Goal: Check status

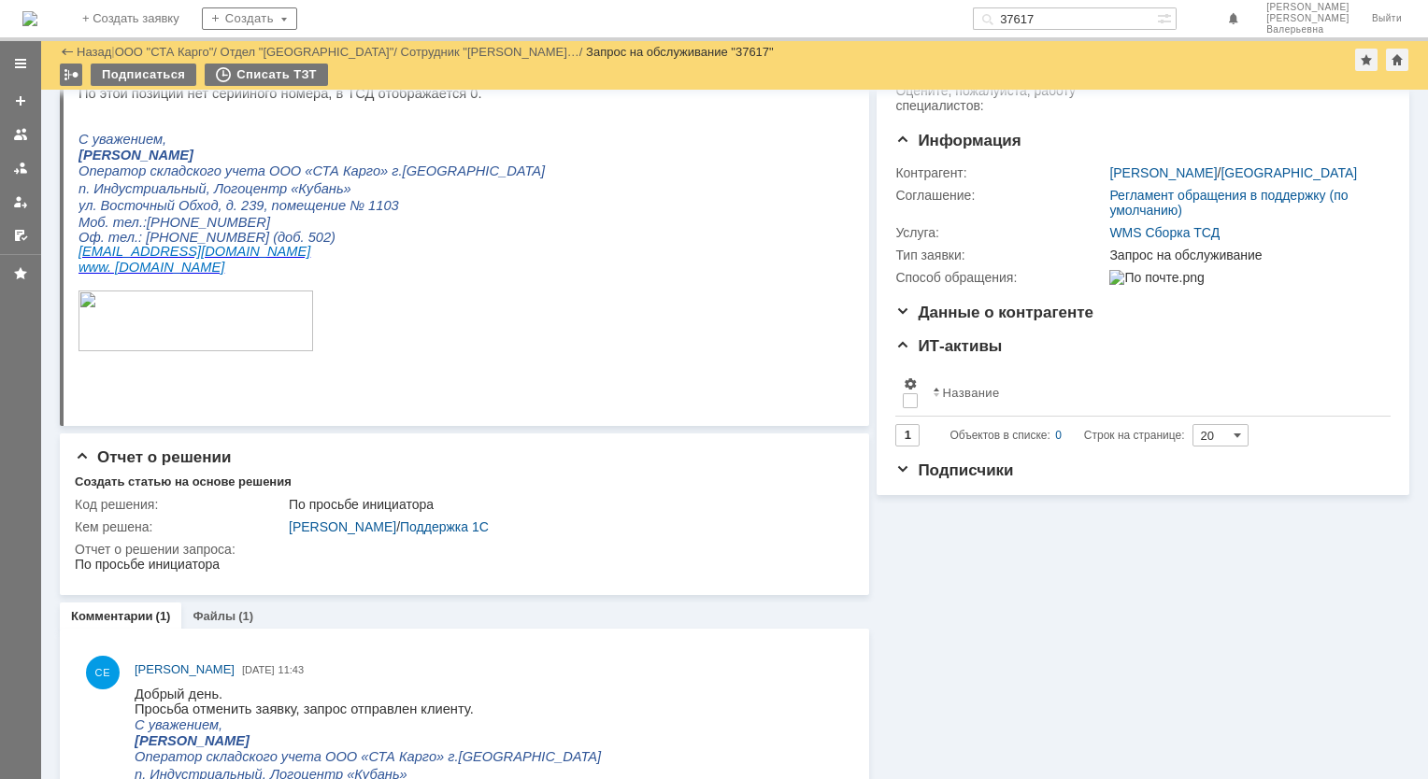
scroll to position [187, 0]
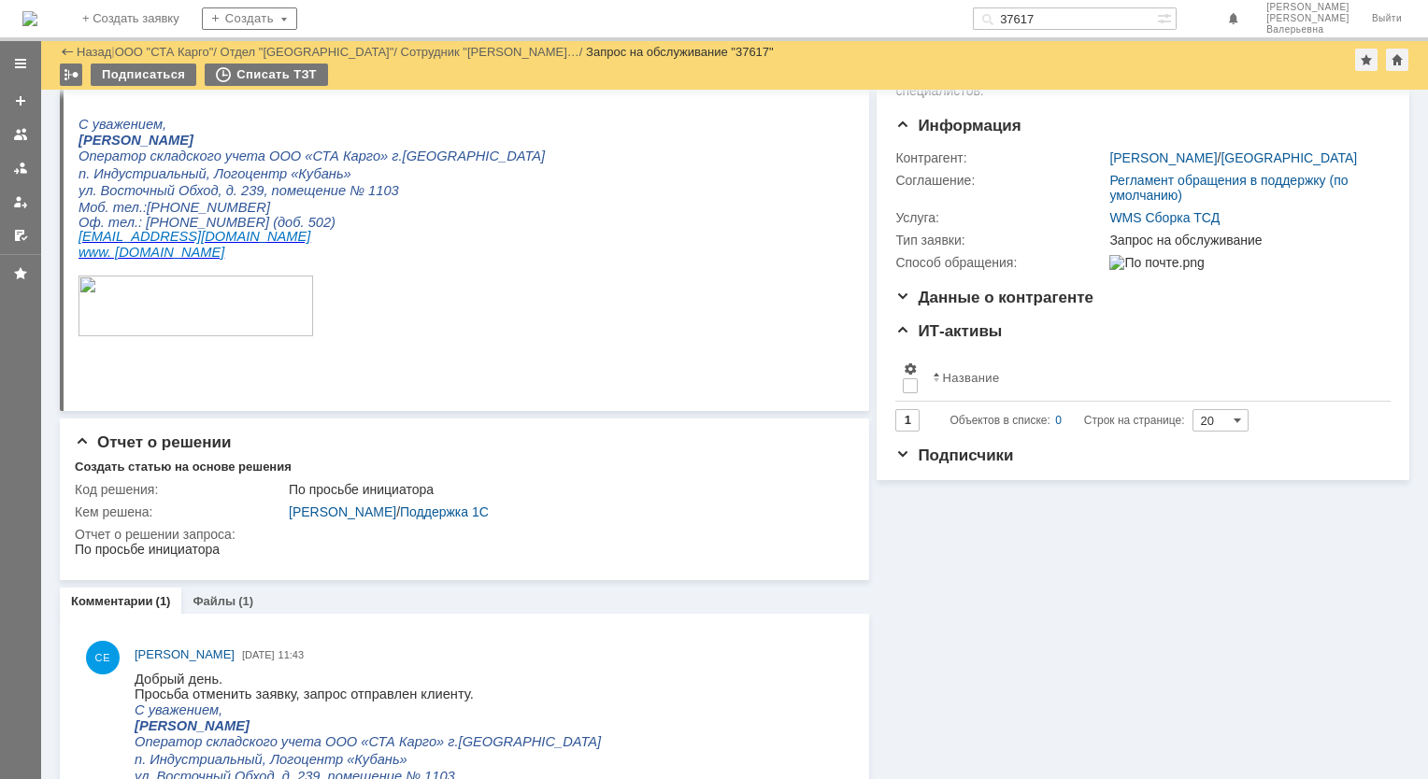
click at [1061, 14] on input "37617" at bounding box center [1065, 18] width 184 height 22
paste input "6766"
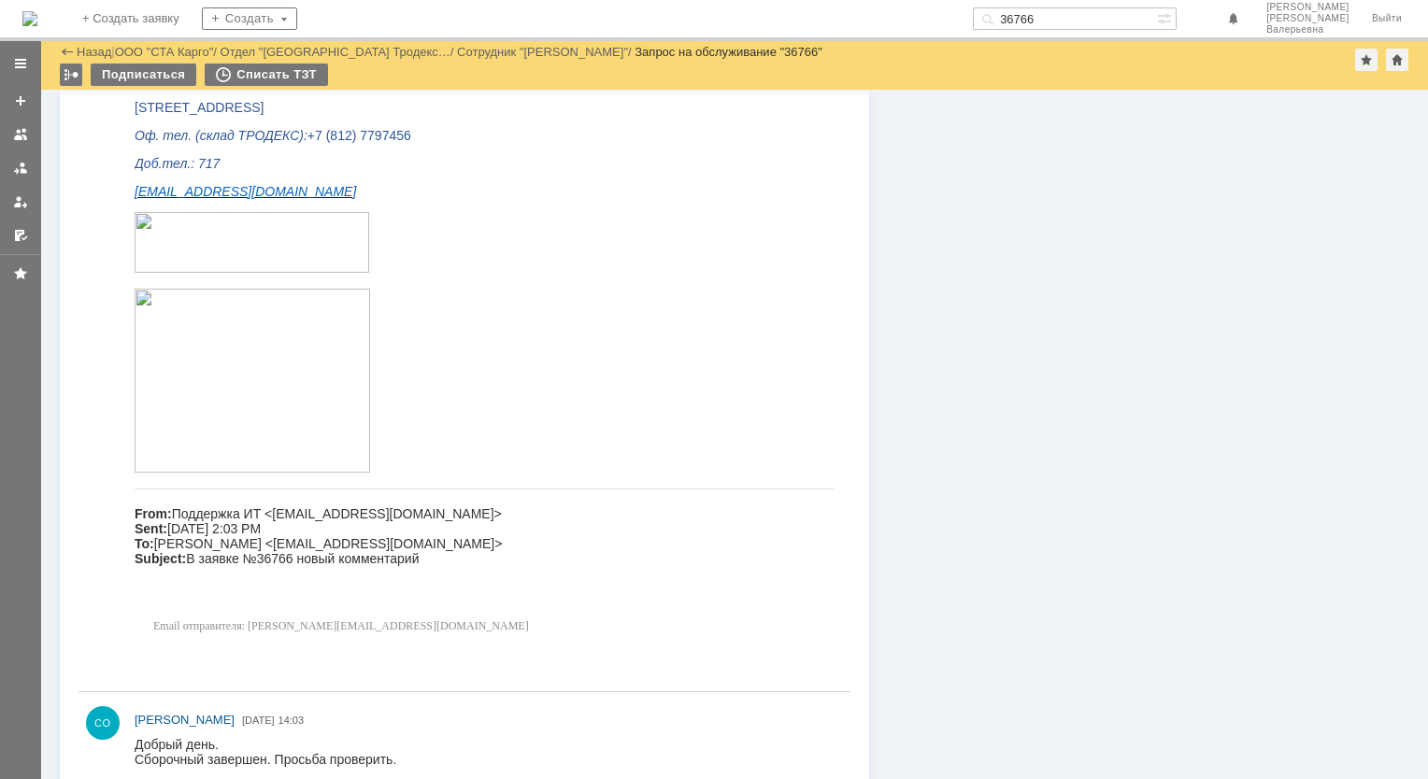
scroll to position [2229, 0]
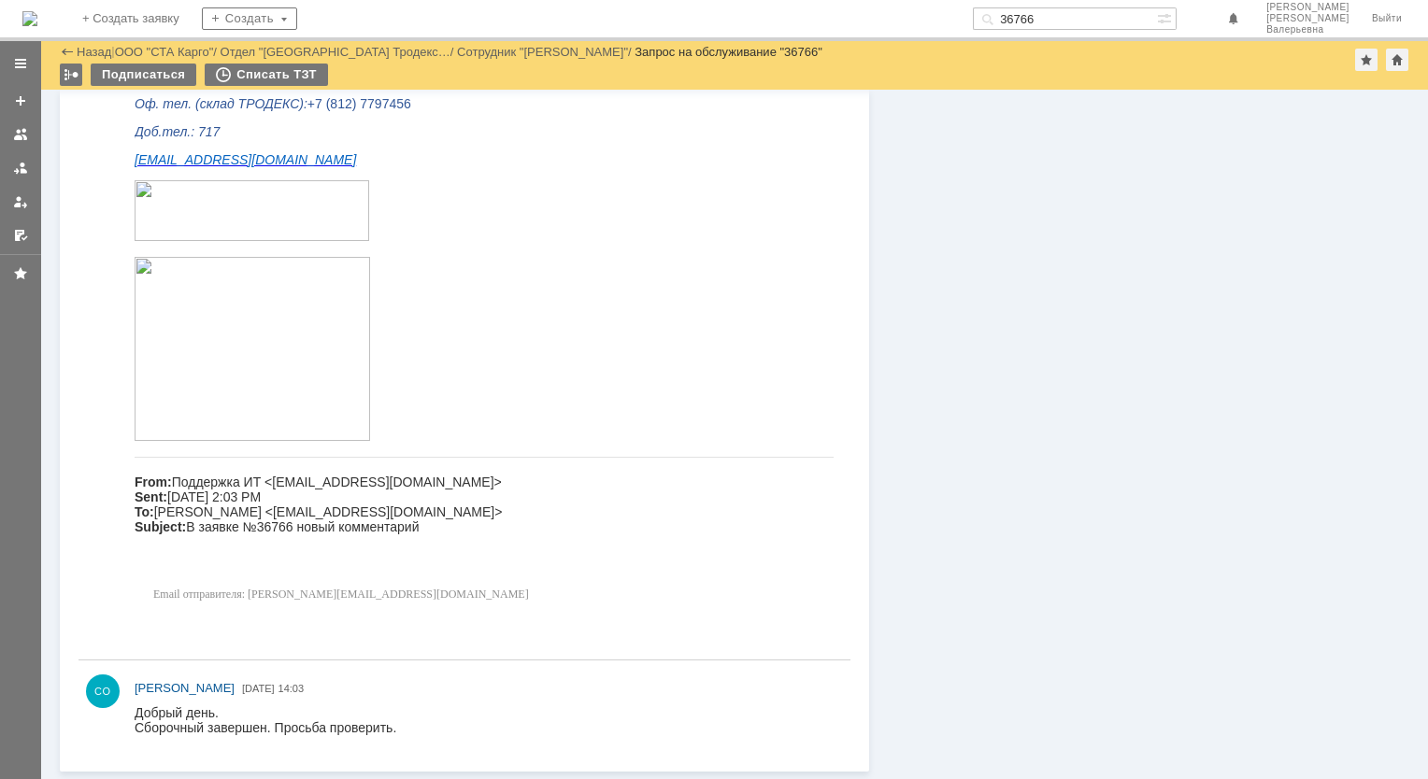
drag, startPoint x: 1099, startPoint y: 18, endPoint x: 979, endPoint y: 9, distance: 119.9
click at [979, 9] on div "На домашнюю + Создать заявку Создать 36766 [PERSON_NAME]" at bounding box center [714, 20] width 1428 height 41
paste input "803"
type input "36803"
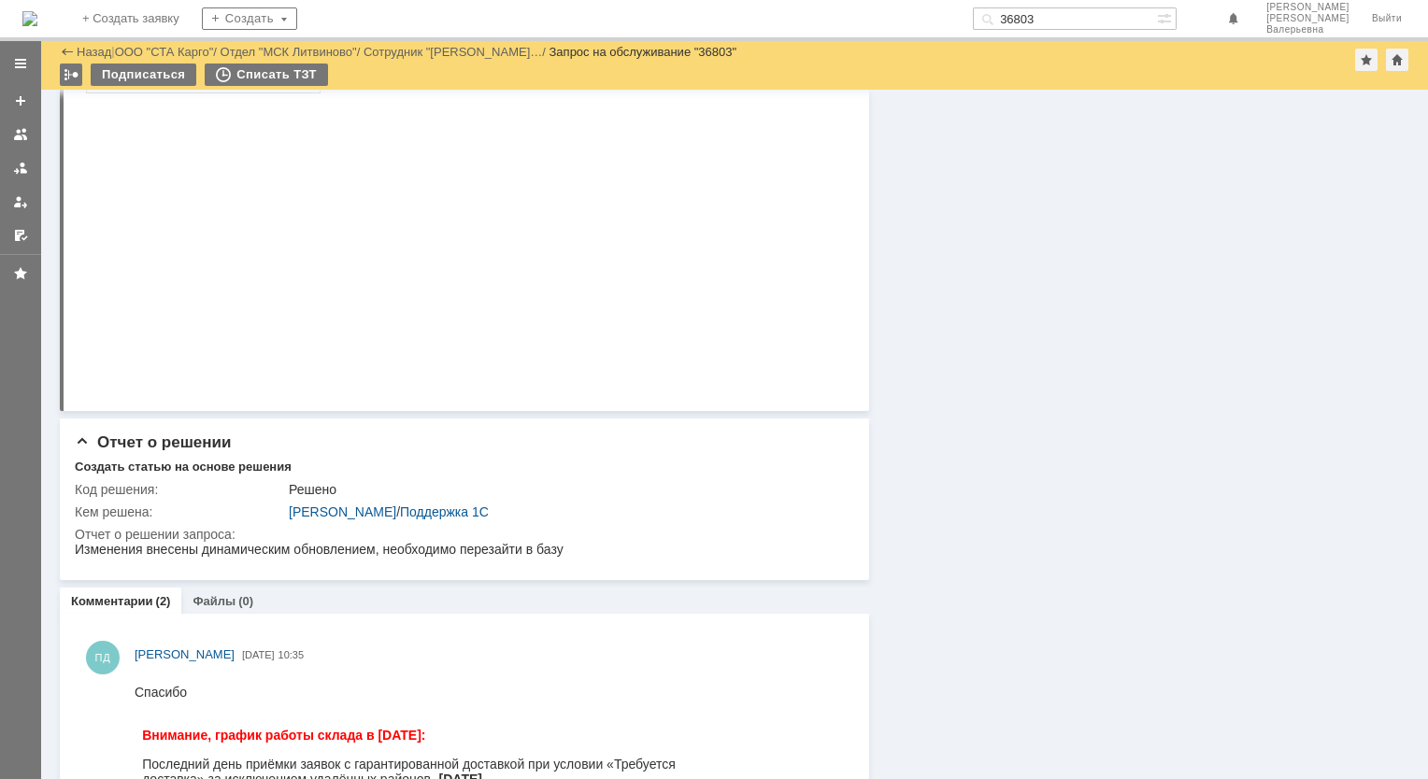
scroll to position [1495, 0]
